Goal: Task Accomplishment & Management: Use online tool/utility

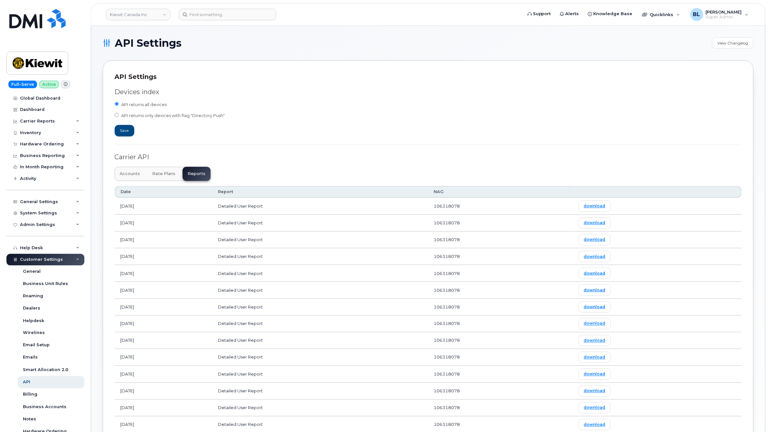
scroll to position [67, 0]
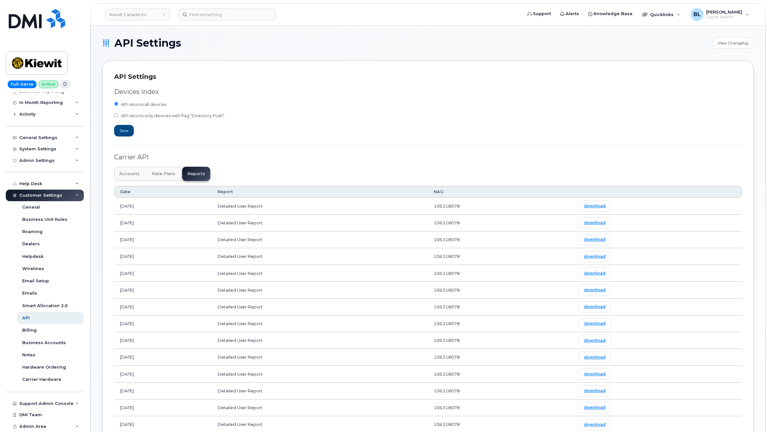
click at [105, 56] on div "API Settings View Changelog API Settings Devices index API returns all devices …" at bounding box center [427, 344] width 651 height 615
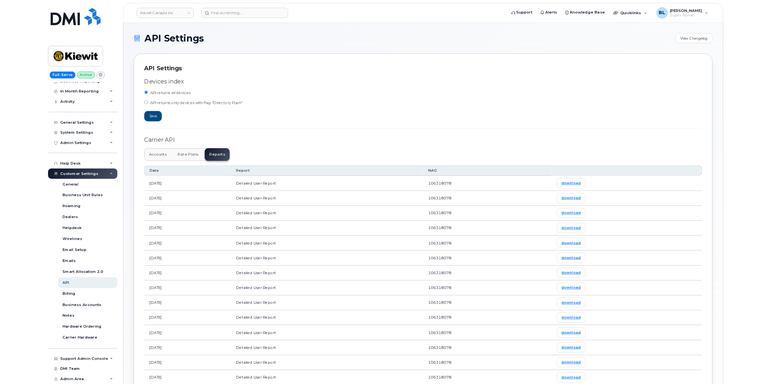
scroll to position [115, 0]
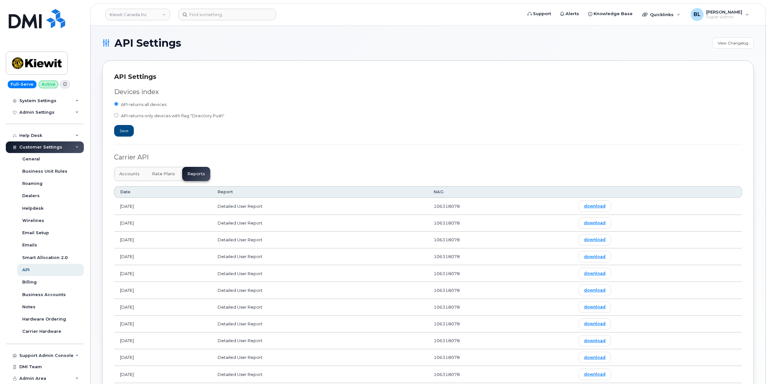
click at [286, 96] on div "Devices index" at bounding box center [427, 91] width 627 height 9
click at [159, 11] on link "Kiewit Canada Inc" at bounding box center [137, 15] width 64 height 12
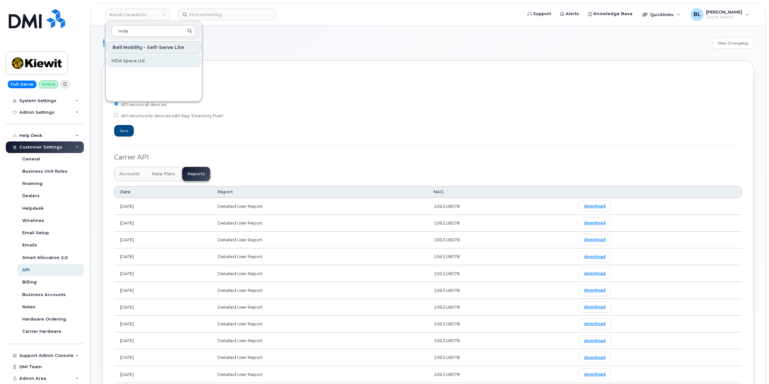
type input "mda"
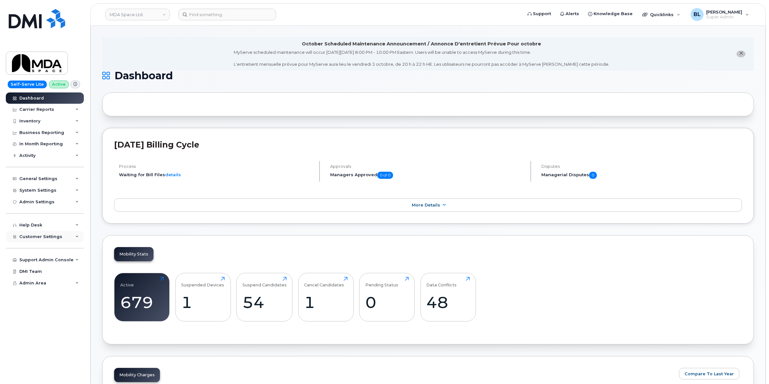
click at [60, 233] on div "Customer Settings" at bounding box center [45, 237] width 78 height 12
click at [57, 186] on div "System Settings" at bounding box center [45, 191] width 78 height 12
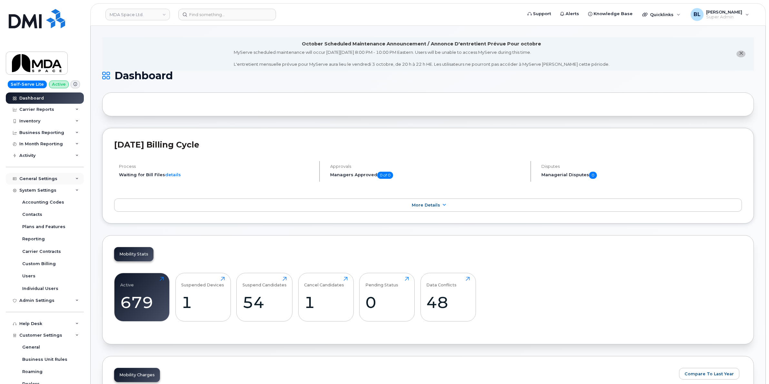
click at [59, 180] on div "General Settings" at bounding box center [45, 179] width 78 height 12
click at [58, 189] on link "My Account" at bounding box center [50, 191] width 67 height 12
click at [60, 184] on div "General Settings" at bounding box center [45, 179] width 78 height 12
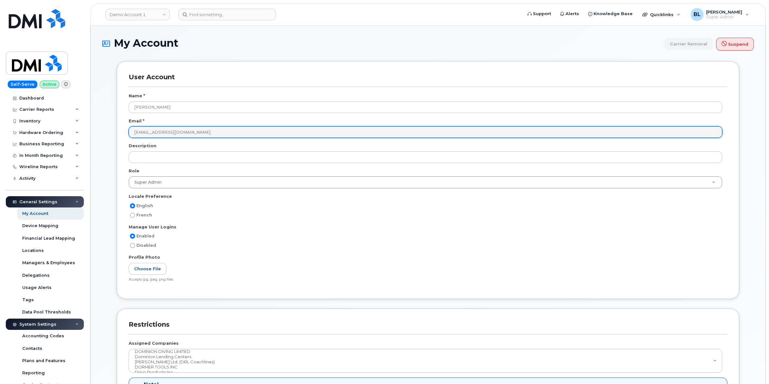
scroll to position [1088, 0]
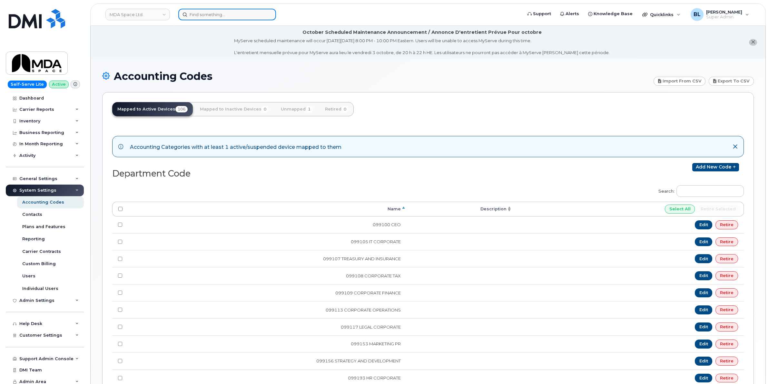
click at [237, 18] on input at bounding box center [227, 15] width 98 height 12
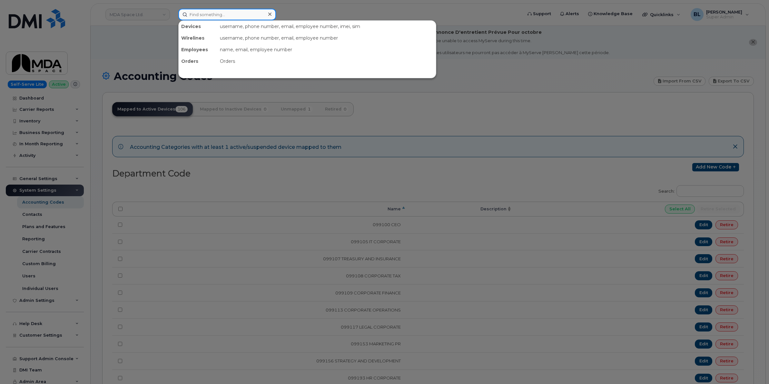
paste input "6048301889"
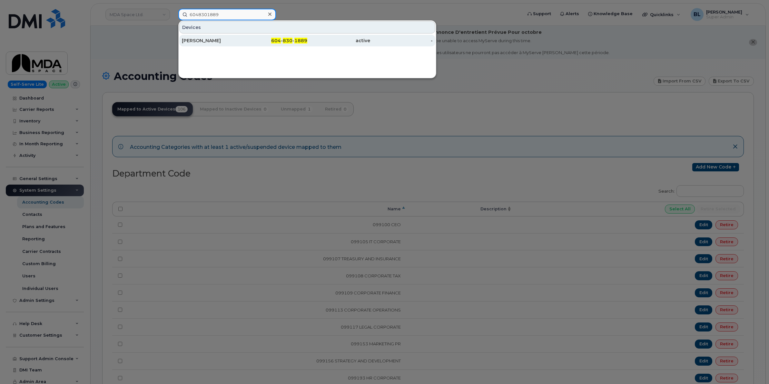
type input "6048301889"
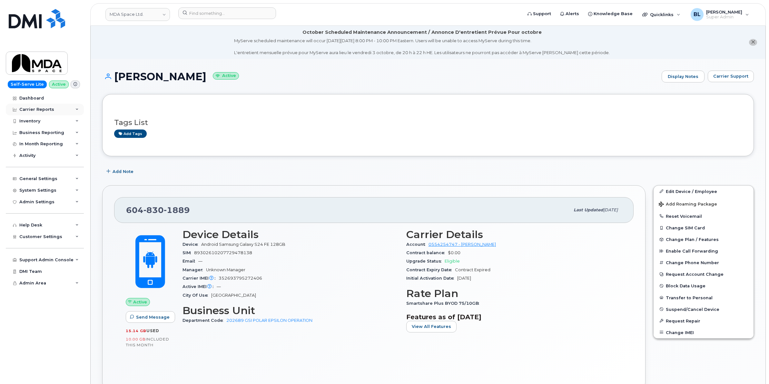
click at [44, 110] on div "Carrier Reports" at bounding box center [36, 109] width 35 height 5
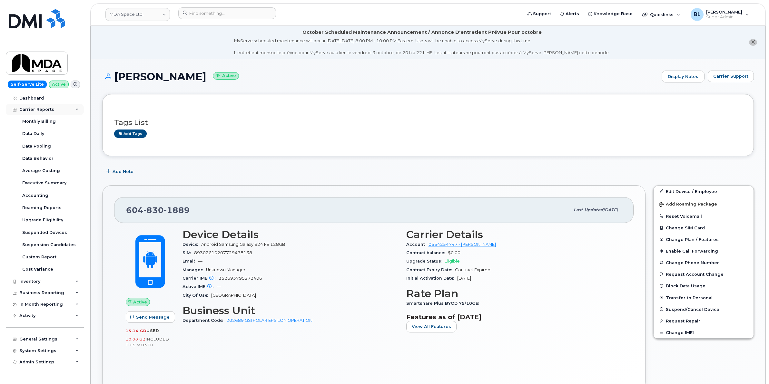
click at [57, 108] on div "Carrier Reports" at bounding box center [45, 110] width 78 height 12
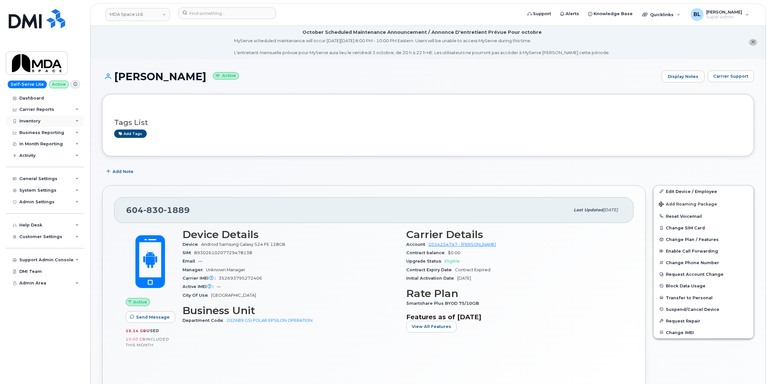
click at [51, 123] on div "Inventory" at bounding box center [45, 121] width 78 height 12
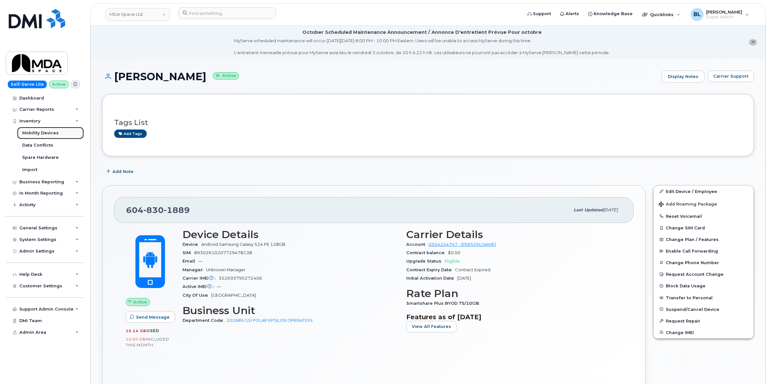
click at [50, 135] on div "Mobility Devices" at bounding box center [40, 133] width 36 height 6
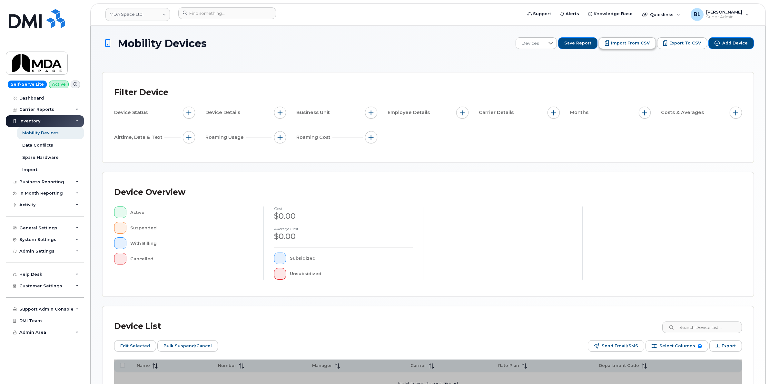
click at [638, 41] on span "Import from CSV" at bounding box center [630, 43] width 39 height 6
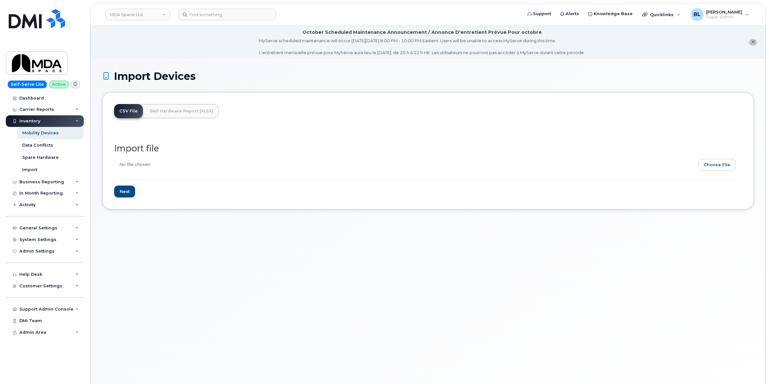
click at [734, 169] on input "file" at bounding box center [425, 166] width 622 height 15
type input "C:\fakepath\MDA - accounting code update.xlsx"
click at [119, 189] on input "Next" at bounding box center [124, 192] width 21 height 12
type input "Loading..."
click at [52, 136] on div "Mobility Devices" at bounding box center [40, 133] width 36 height 6
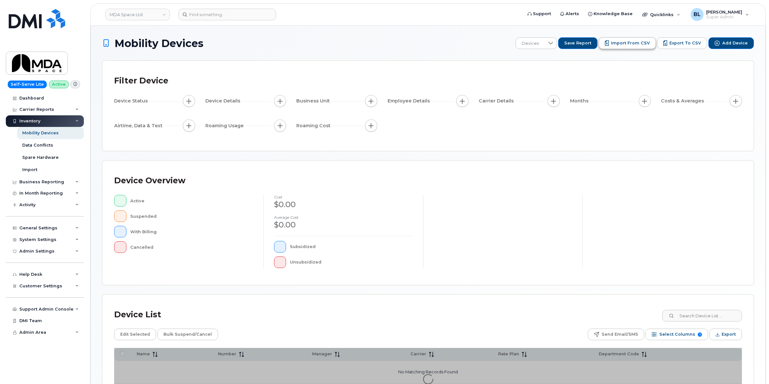
click at [643, 44] on span "Import from CSV" at bounding box center [630, 43] width 39 height 6
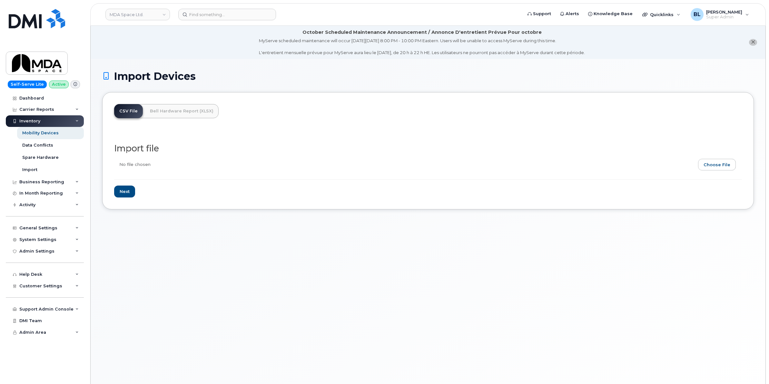
click at [733, 165] on input "file" at bounding box center [425, 166] width 622 height 15
type input "C:\fakepath\MDA - accounting code update.csv"
click at [128, 192] on input "Next" at bounding box center [124, 192] width 21 height 12
type input "Loading..."
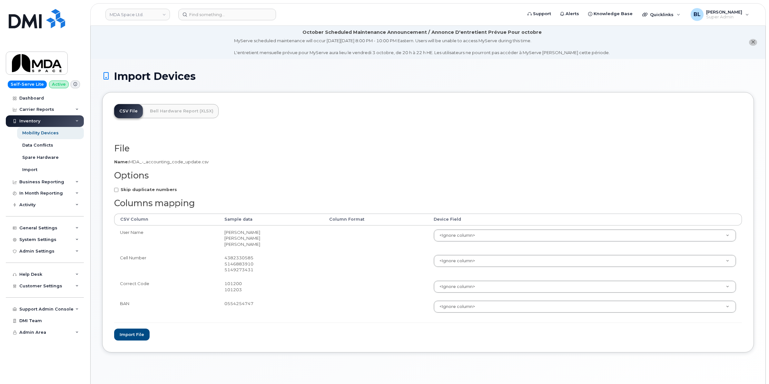
click at [128, 157] on form "File Filename cache Name: MDA_-_accounting_code_update.csv Options Skip duplica…" at bounding box center [427, 242] width 627 height 197
click at [143, 188] on strong "Skip duplicate numbers" at bounding box center [149, 189] width 56 height 5
click at [118, 188] on input "Skip duplicate numbers" at bounding box center [116, 190] width 4 height 4
checkbox input "true"
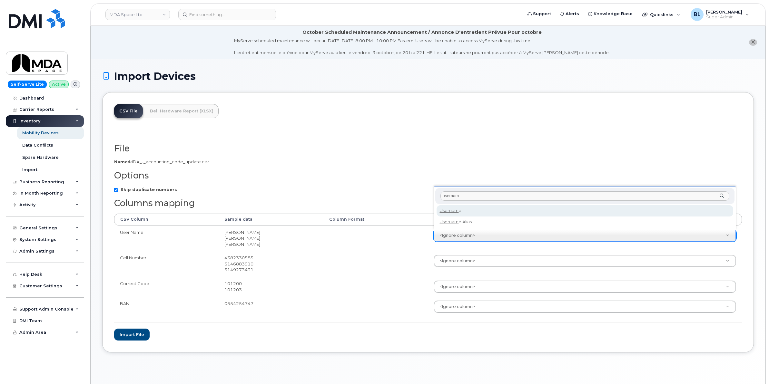
type input "usernam"
select select "username"
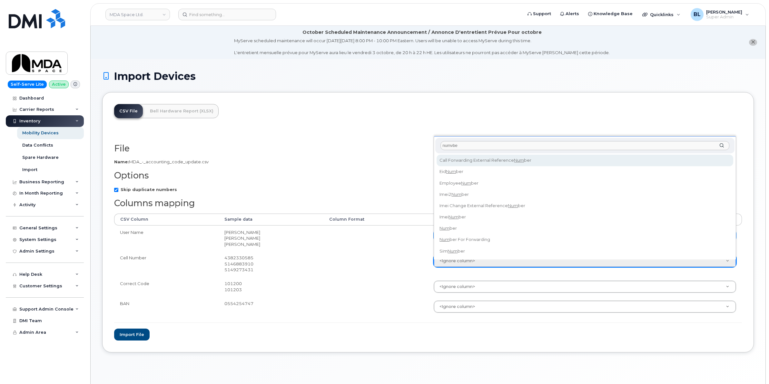
type input "numvber"
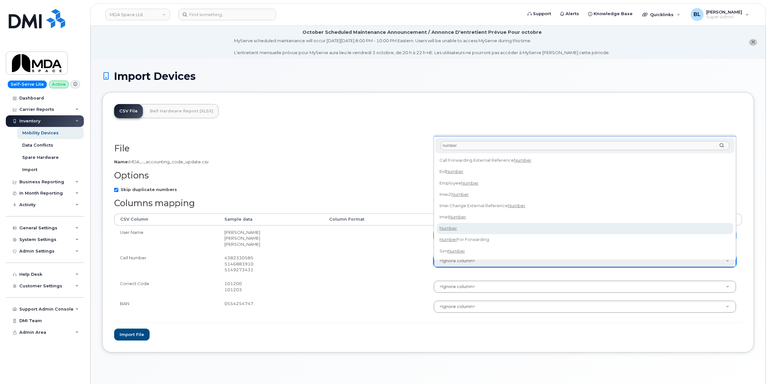
type input "number"
select select "number"
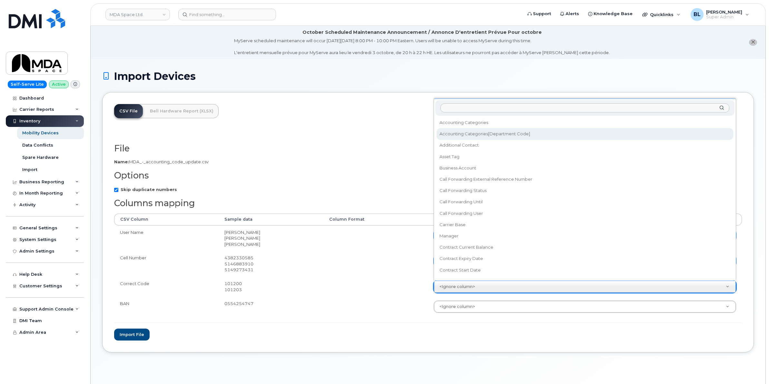
select select "accounting_categories[Department Code]"
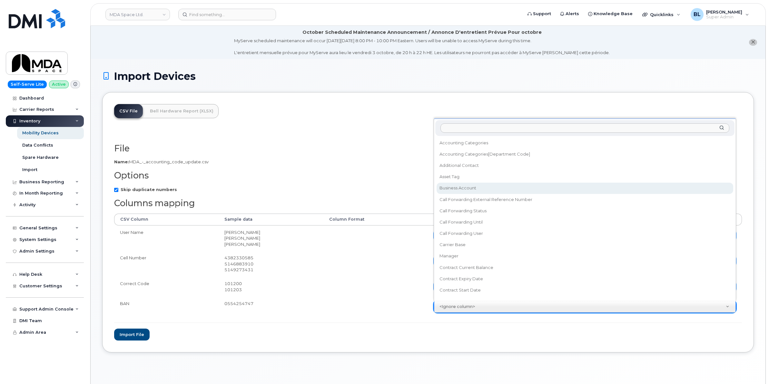
select select "business_account_id"
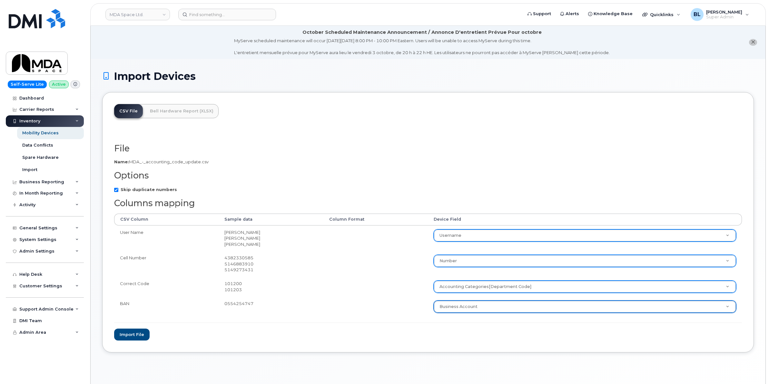
click at [261, 358] on div "Import Devices CSV File Bell Hardware Report (XLSX) File Filename cache Name: M…" at bounding box center [428, 229] width 674 height 341
click at [132, 331] on button "Import file" at bounding box center [131, 335] width 35 height 12
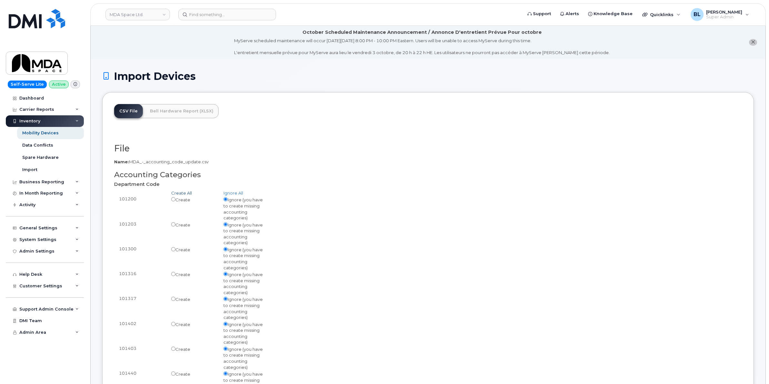
click at [189, 193] on link "Create All" at bounding box center [181, 192] width 21 height 5
radio input "true"
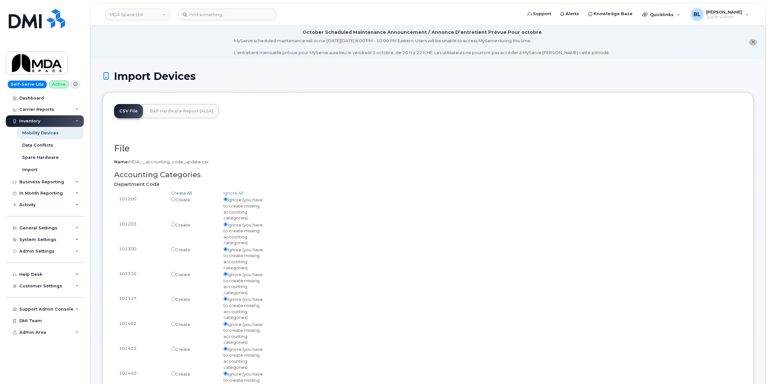
radio input "true"
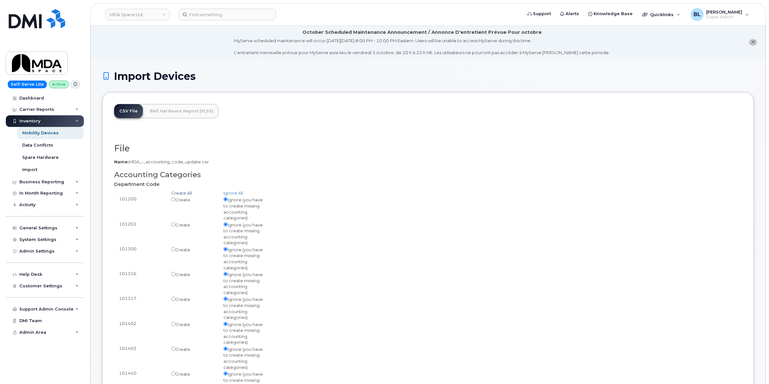
radio input "true"
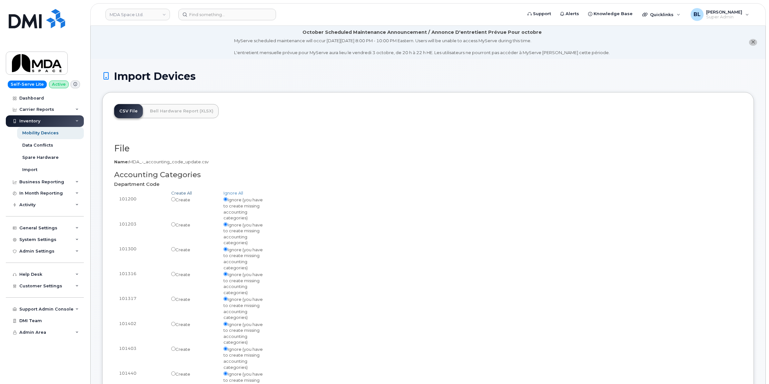
radio input "true"
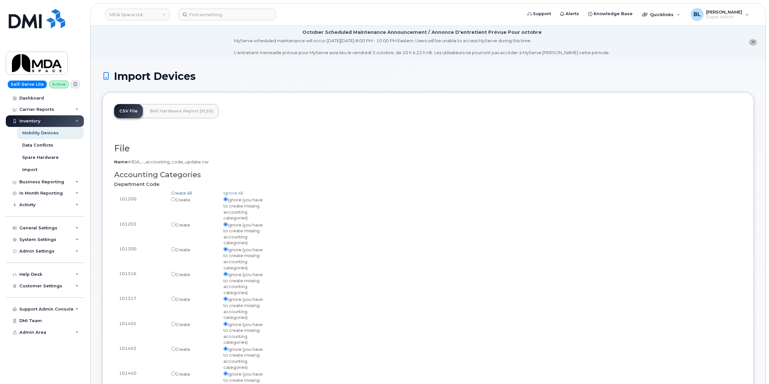
radio input "true"
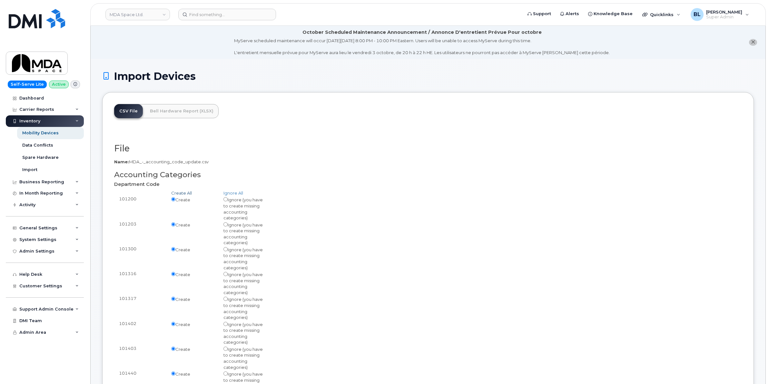
radio input "true"
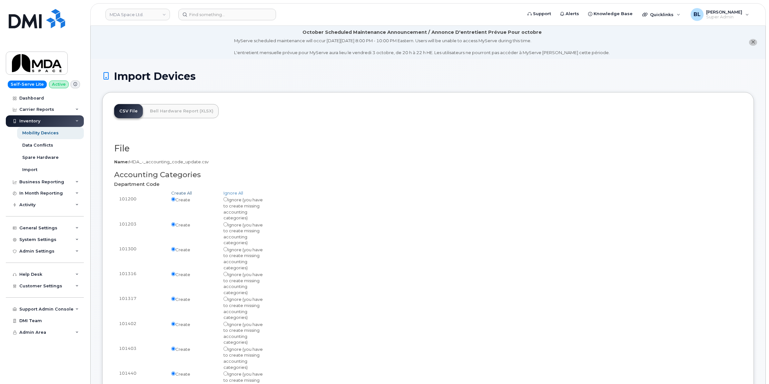
radio input "true"
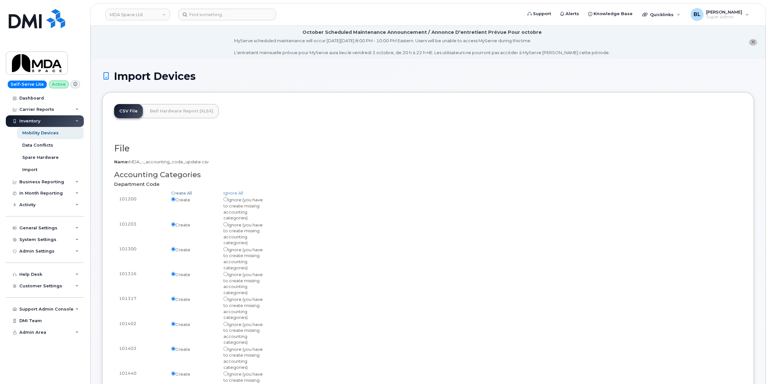
radio input "true"
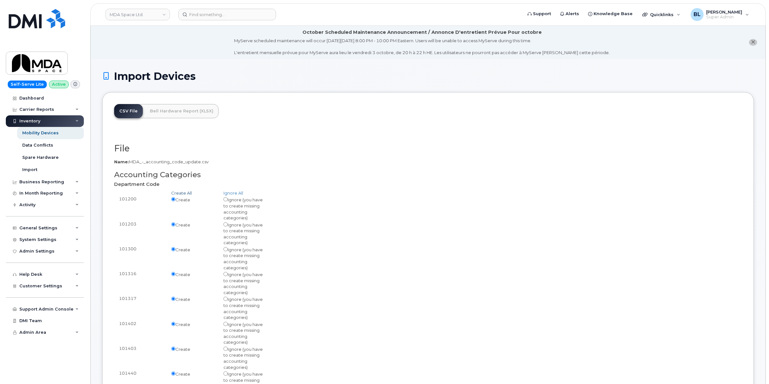
radio input "true"
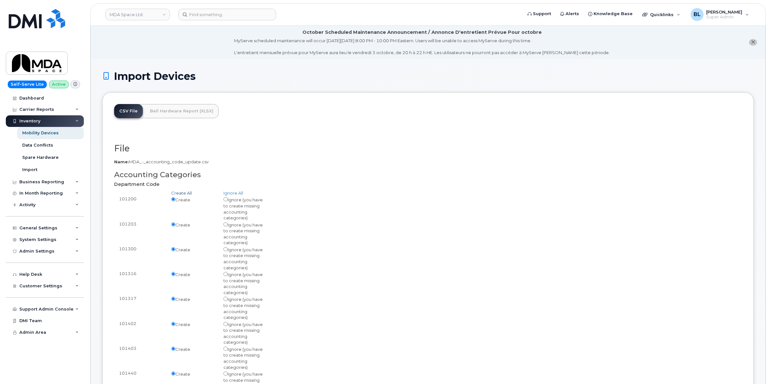
radio input "true"
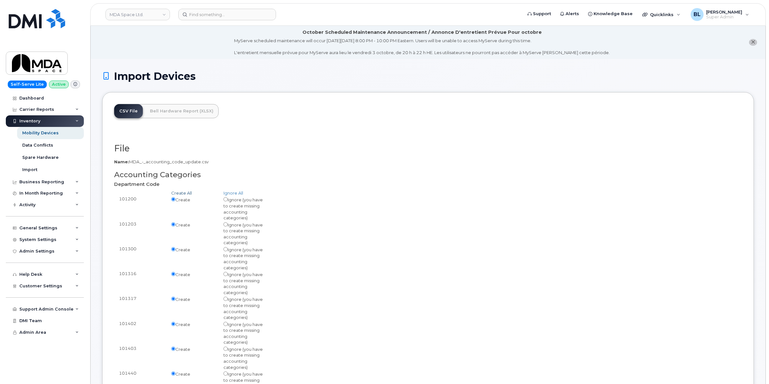
radio input "true"
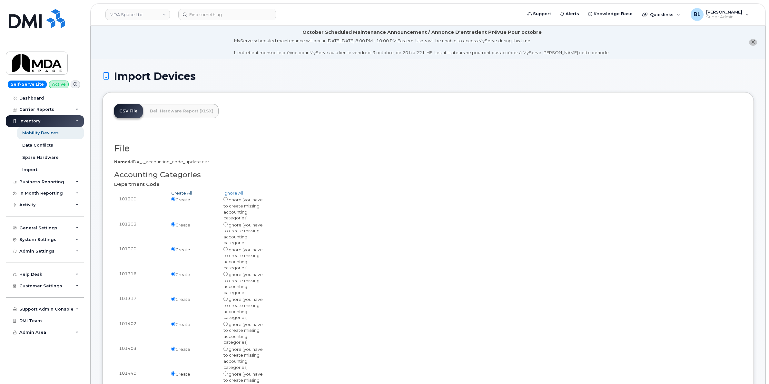
radio input "true"
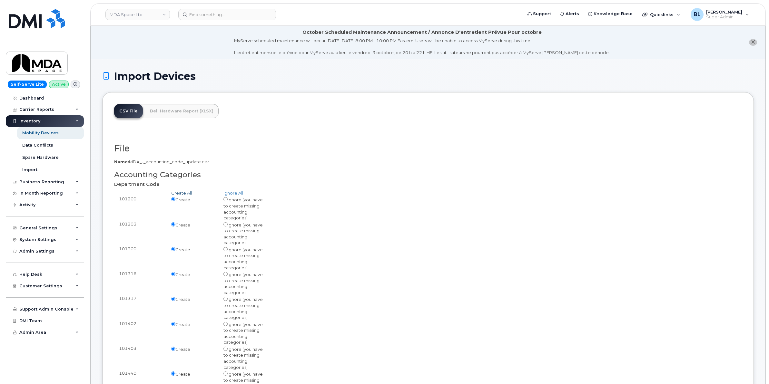
radio input "true"
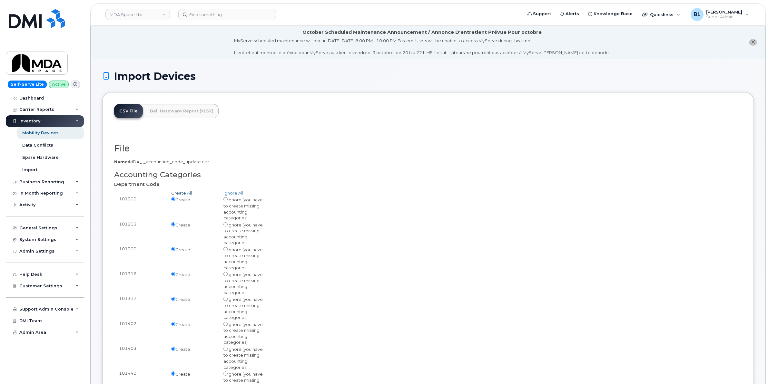
radio input "true"
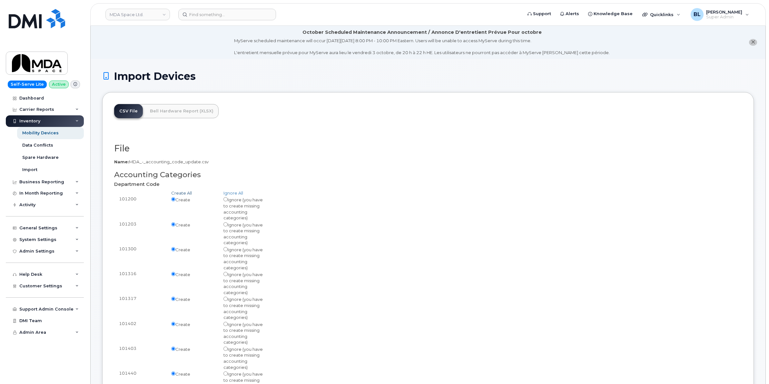
radio input "true"
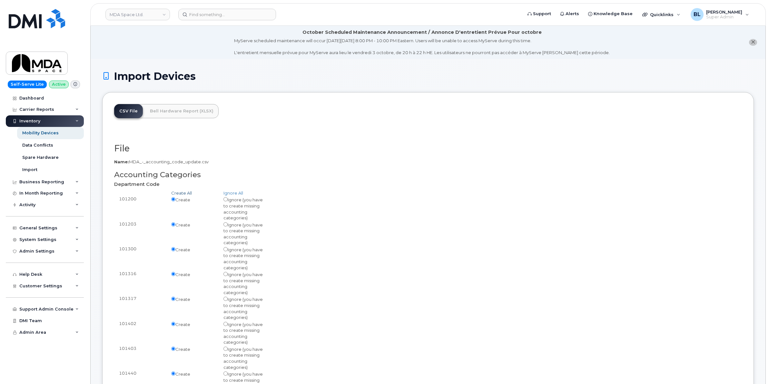
radio input "true"
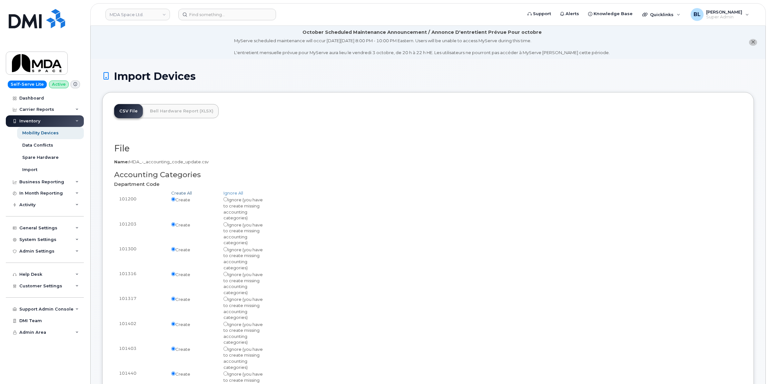
radio input "true"
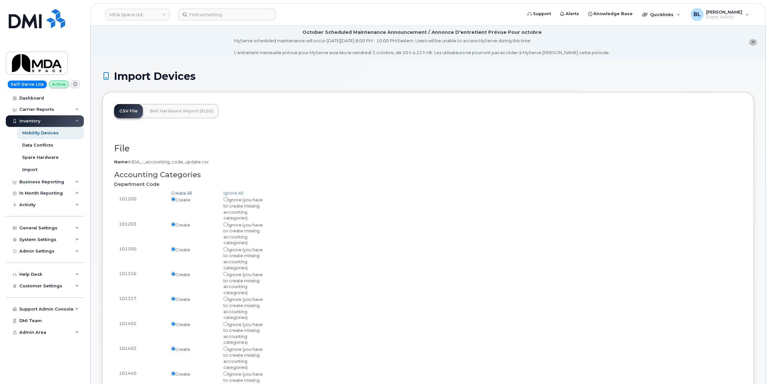
radio input "true"
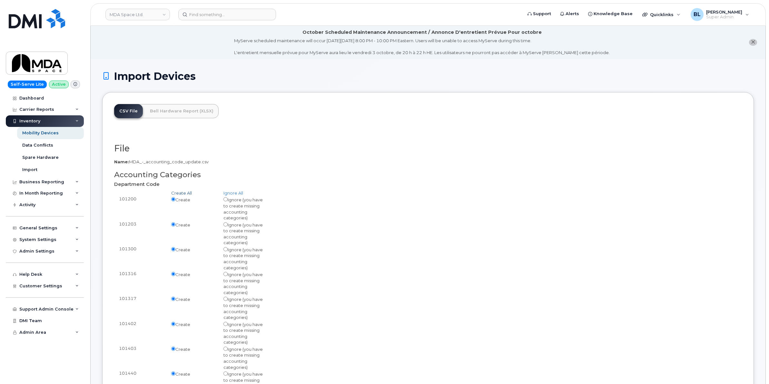
radio input "true"
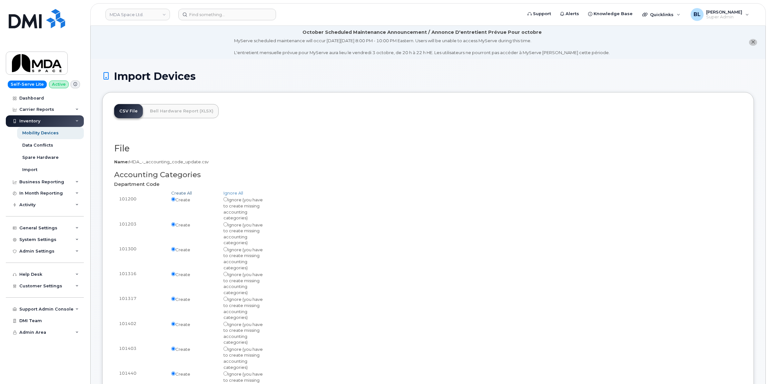
radio input "true"
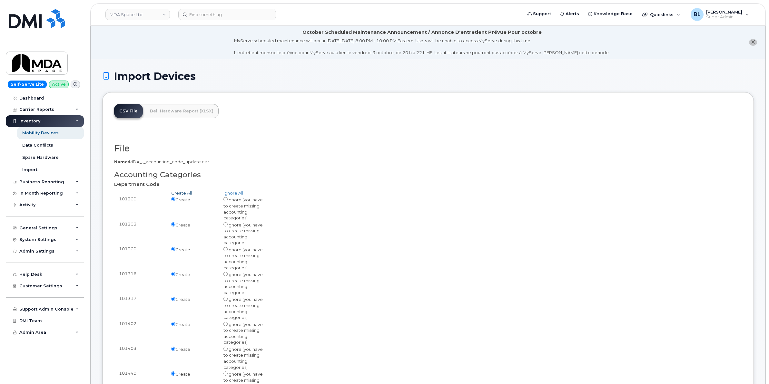
radio input "true"
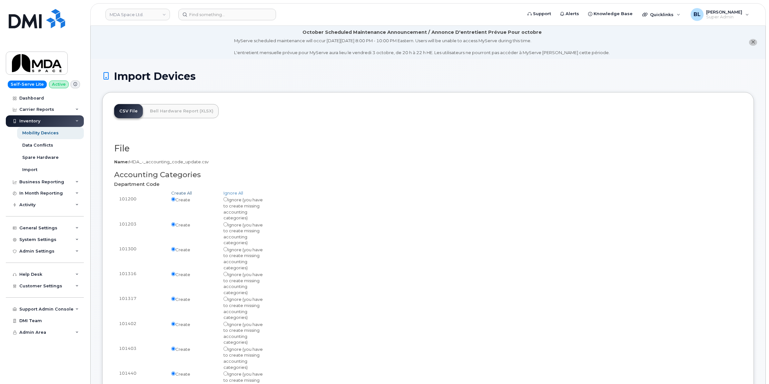
radio input "true"
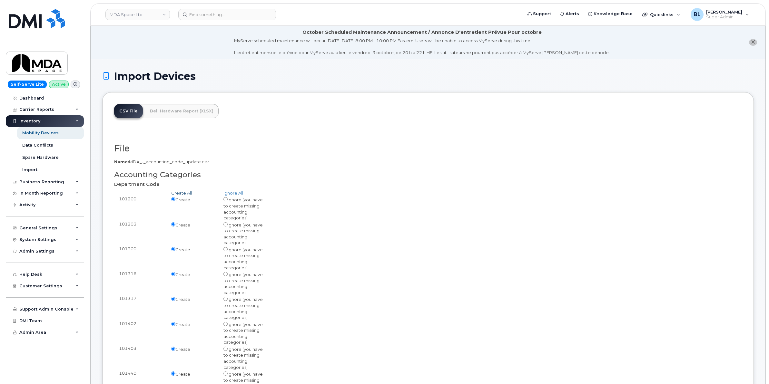
radio input "true"
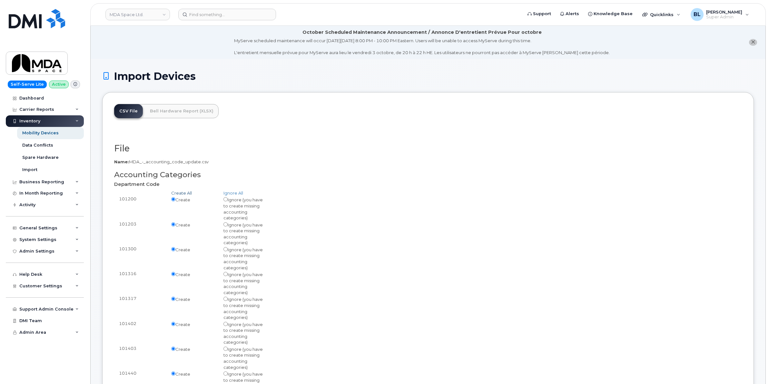
radio input "true"
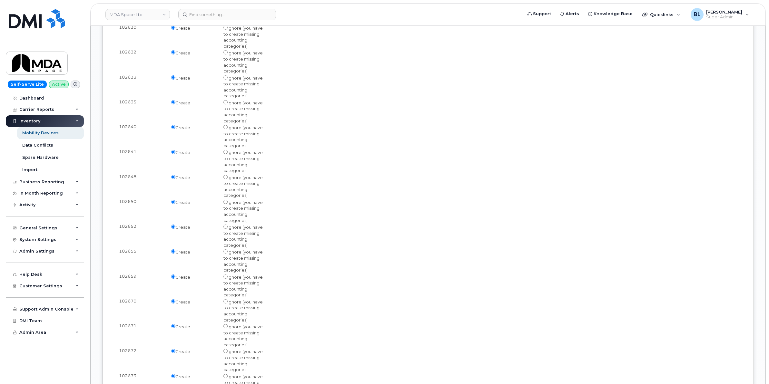
scroll to position [2916, 0]
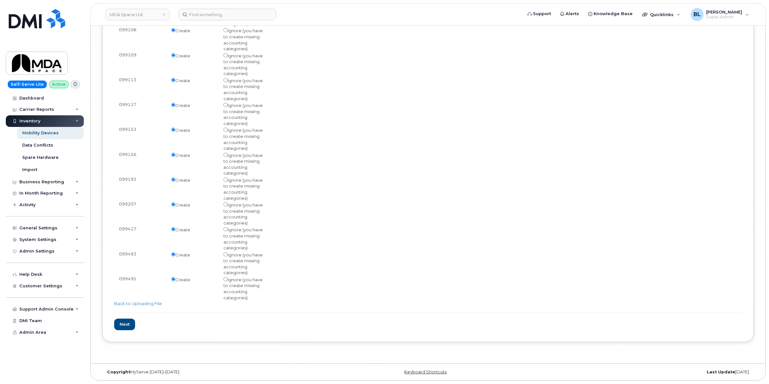
drag, startPoint x: 343, startPoint y: 192, endPoint x: 326, endPoint y: 368, distance: 176.0
click at [122, 319] on input "Next" at bounding box center [124, 325] width 21 height 12
type input "Loading..."
